Goal: Task Accomplishment & Management: Manage account settings

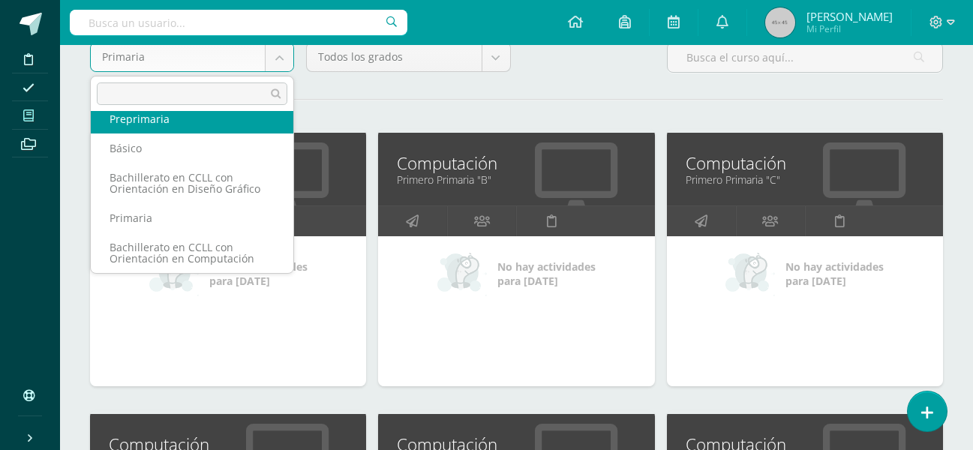
scroll to position [89, 0]
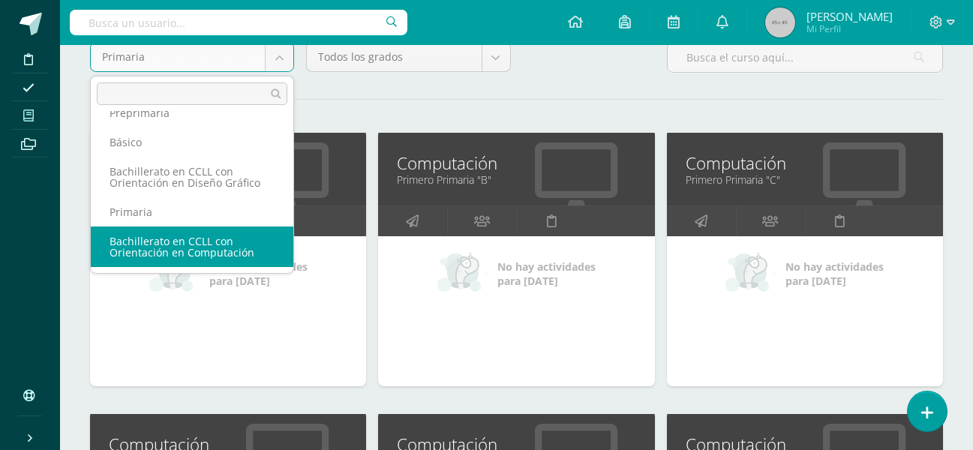
select select "5"
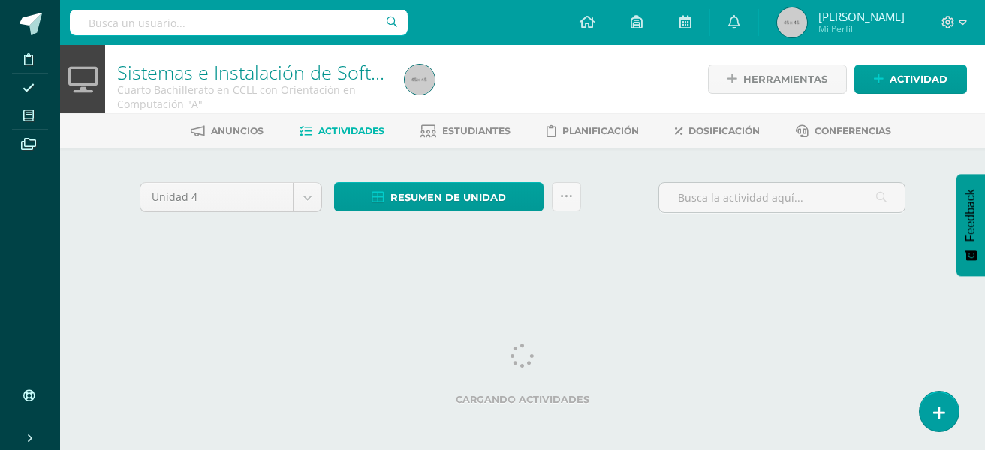
click at [311, 274] on div "Unidad 4 Unidad 1 Unidad 2 Unidad 3 Unidad 4 Resumen de unidad Descargar como H…" at bounding box center [523, 216] width 826 height 135
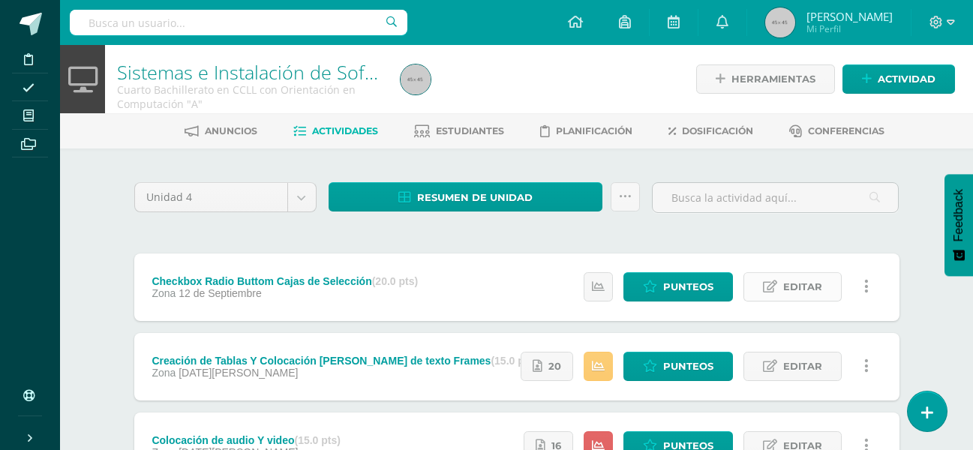
click at [789, 286] on span "Editar" at bounding box center [802, 287] width 39 height 28
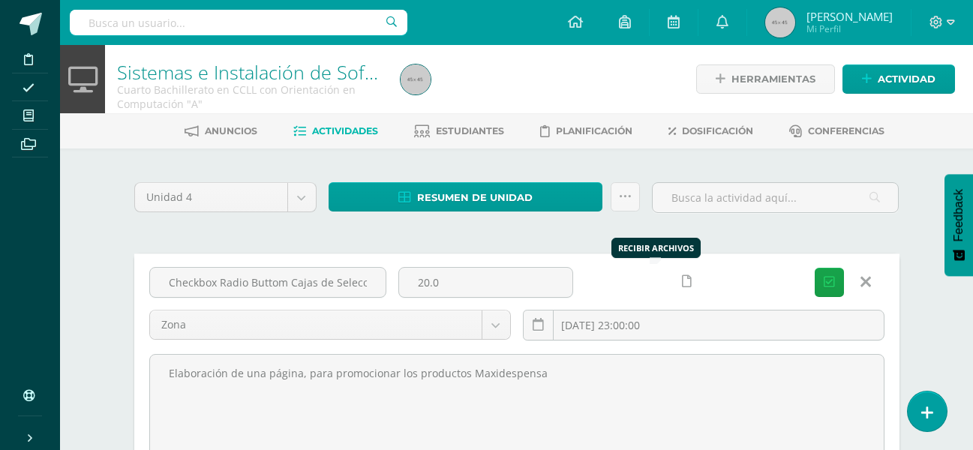
click at [676, 283] on div at bounding box center [672, 281] width 175 height 29
click at [682, 286] on icon at bounding box center [687, 281] width 10 height 13
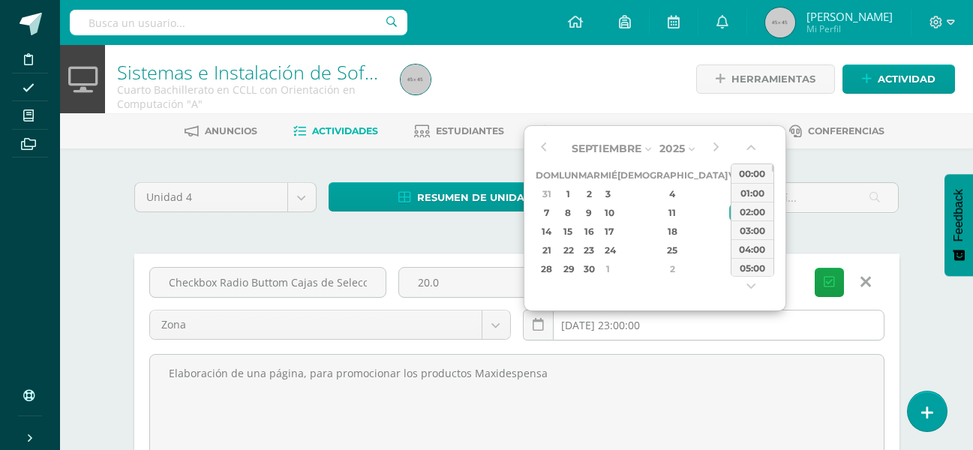
click at [697, 323] on input "2025-09-12 23:00:00" at bounding box center [704, 325] width 360 height 29
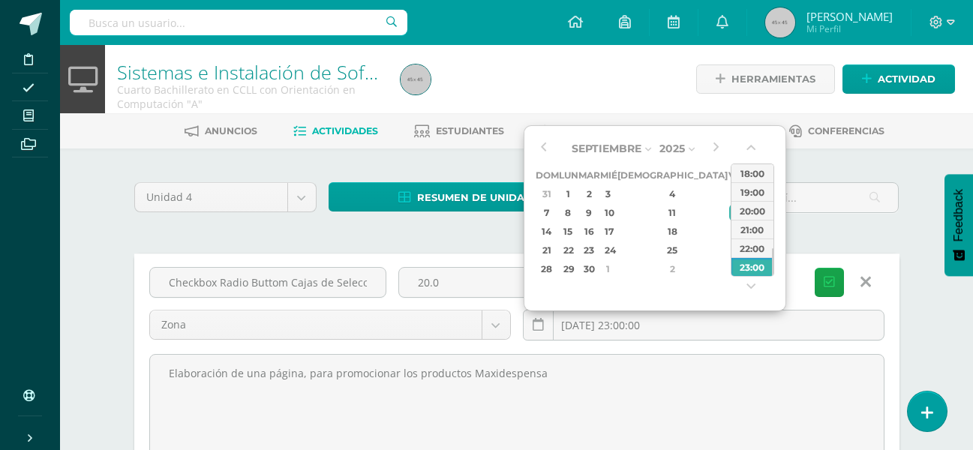
click at [747, 215] on div "13" at bounding box center [755, 212] width 16 height 17
type input "2025-09-13 23:00"
click at [740, 269] on div "23:00" at bounding box center [753, 266] width 42 height 19
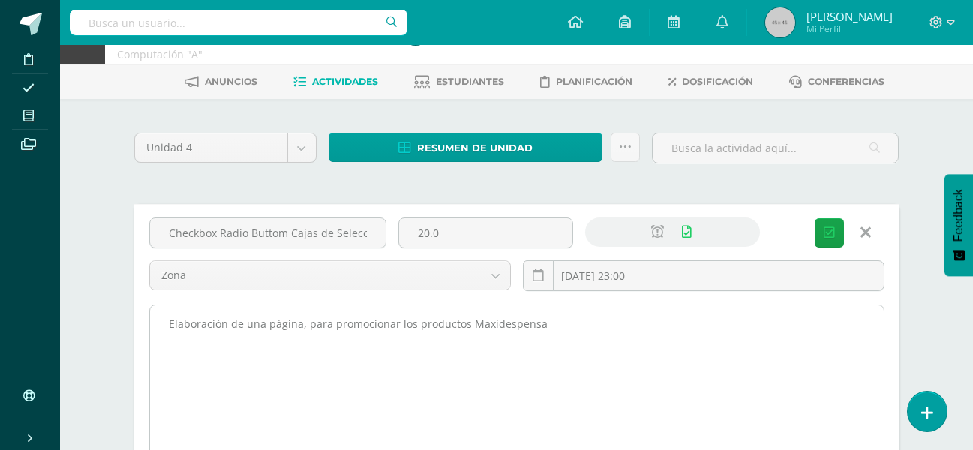
scroll to position [75, 0]
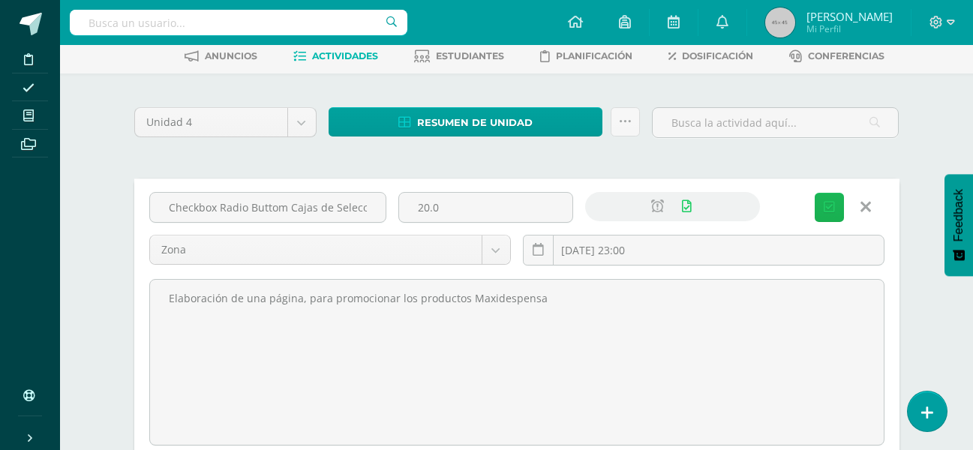
click at [0, 0] on span "Guardar" at bounding box center [0, 0] width 0 height 0
